Goal: Find specific page/section: Find specific page/section

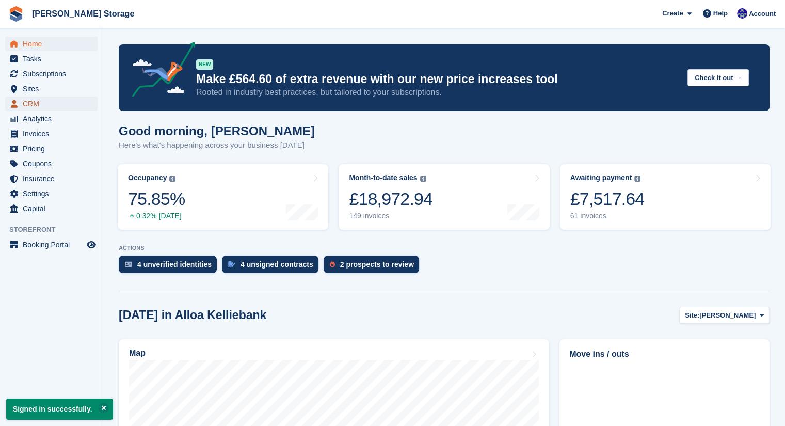
click at [48, 105] on span "CRM" at bounding box center [54, 103] width 62 height 14
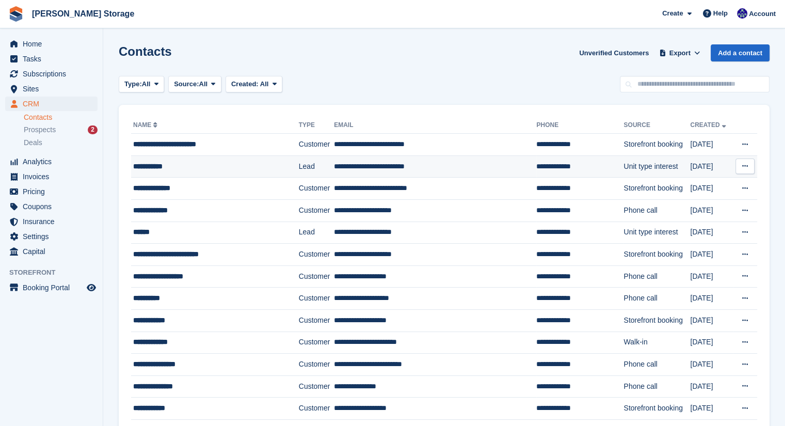
click at [192, 164] on div "**********" at bounding box center [206, 166] width 147 height 11
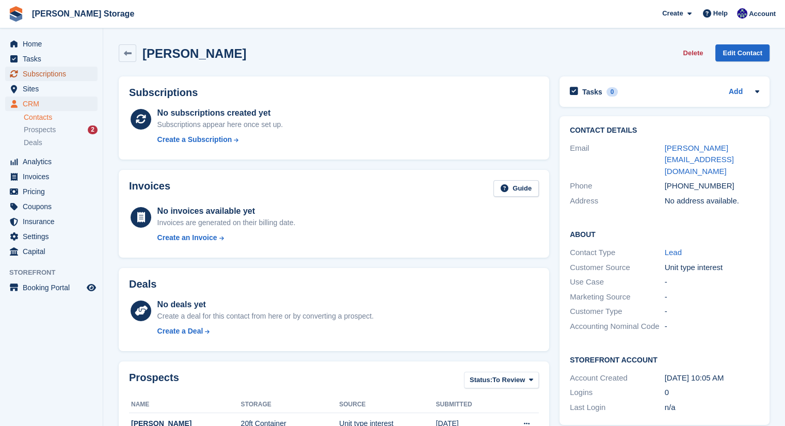
click at [66, 75] on span "Subscriptions" at bounding box center [54, 74] width 62 height 14
